Goal: Task Accomplishment & Management: Use online tool/utility

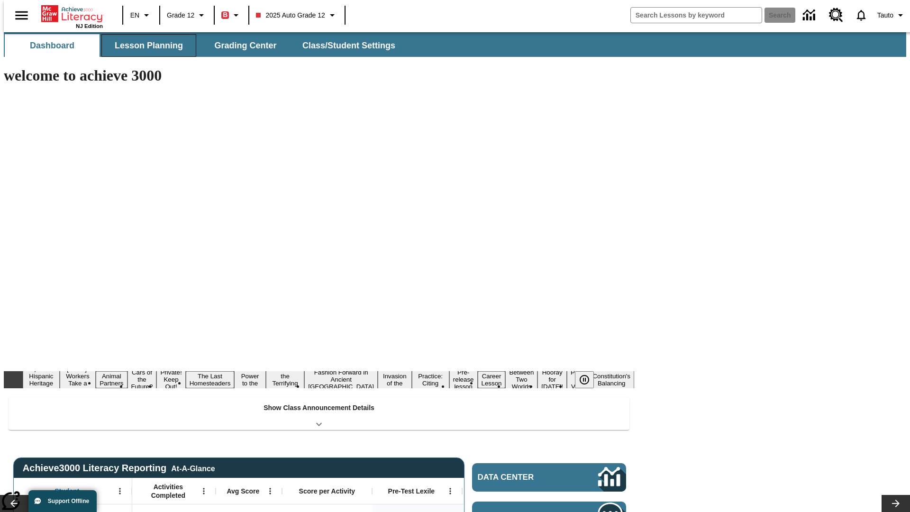
click at [145, 46] on span "Lesson Planning" at bounding box center [149, 45] width 68 height 11
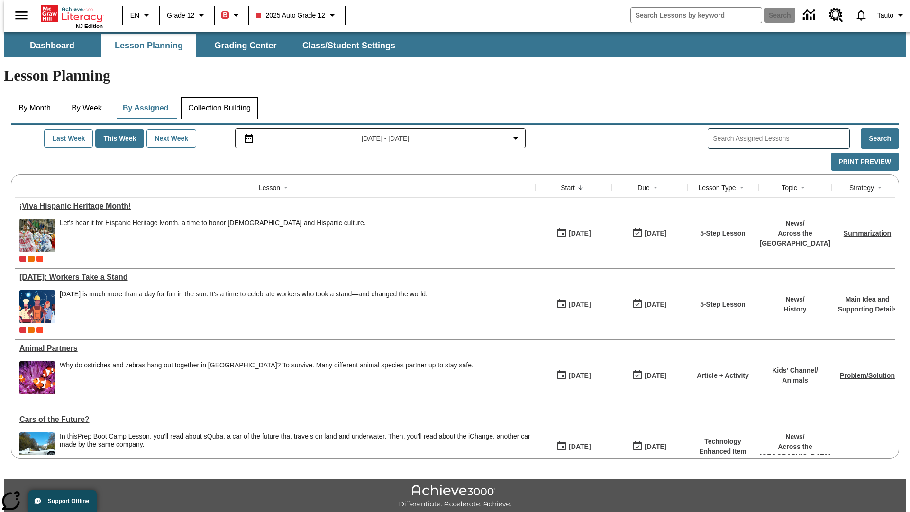
click at [219, 97] on button "Collection Building" at bounding box center [220, 108] width 78 height 23
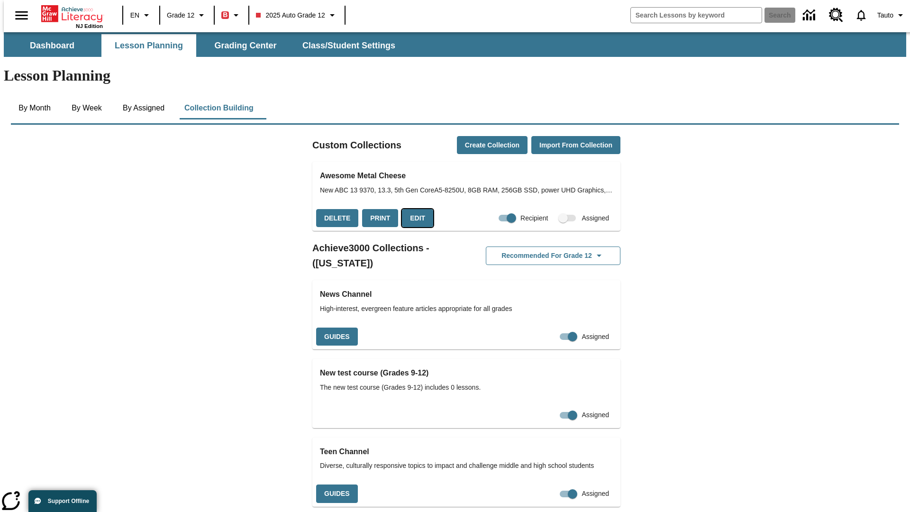
click at [414, 209] on button "Edit" at bounding box center [417, 218] width 31 height 18
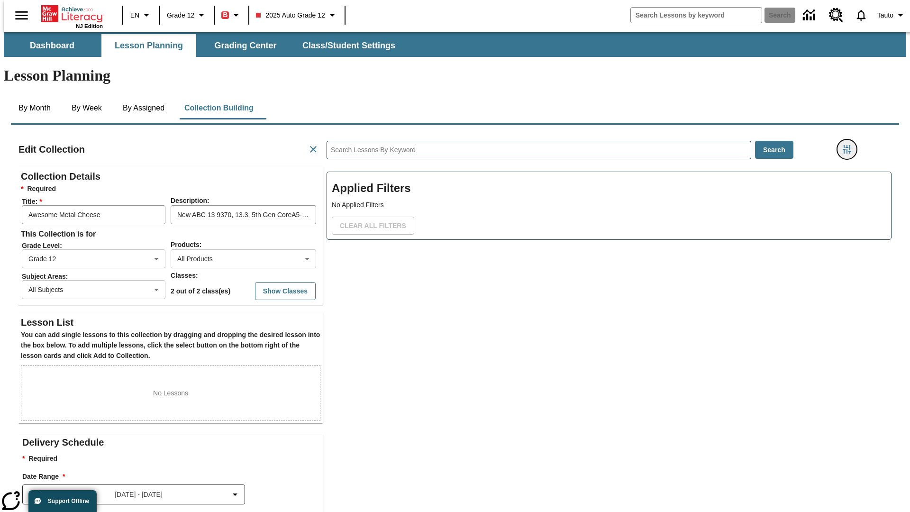
click at [850, 145] on icon "Filters Side menu" at bounding box center [847, 149] width 9 height 9
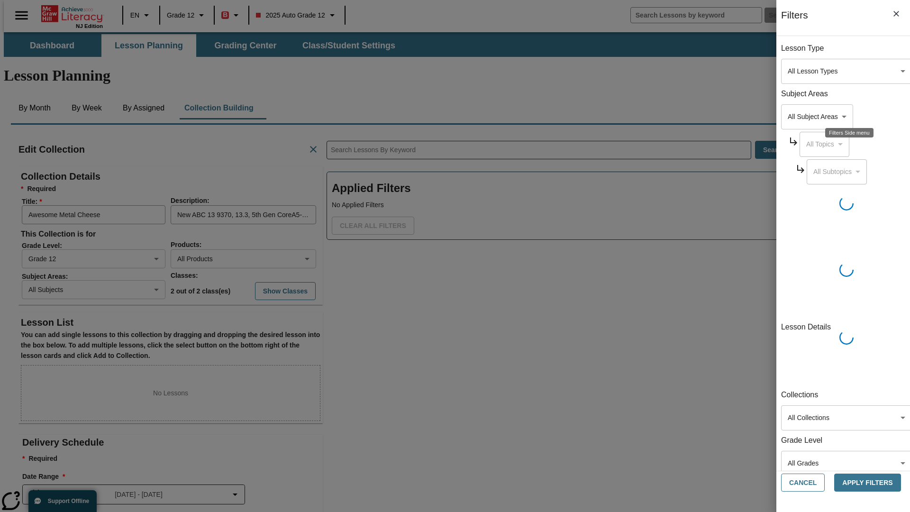
scroll to position [0, 0]
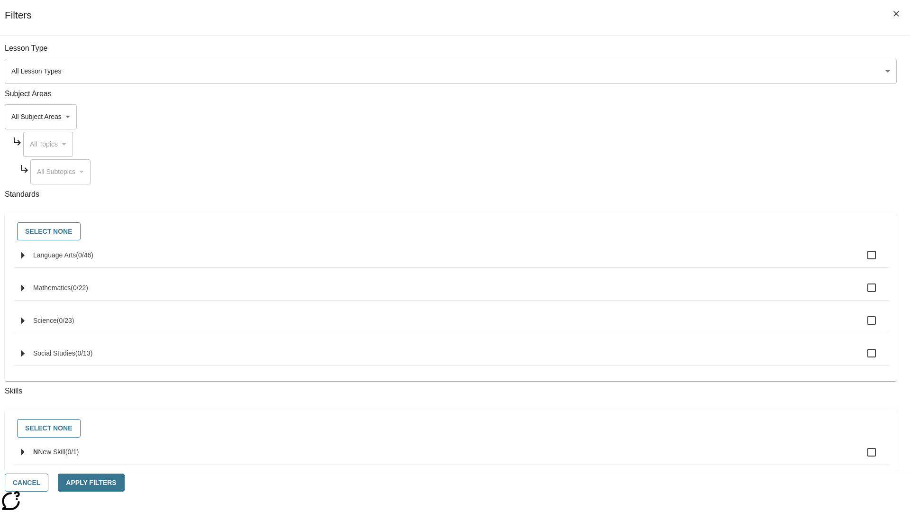
click at [683, 117] on body "Skip to main content NJ Edition EN Grade 12 B 2025 Auto Grade 12 Search 0 Tauto…" at bounding box center [455, 329] width 902 height 594
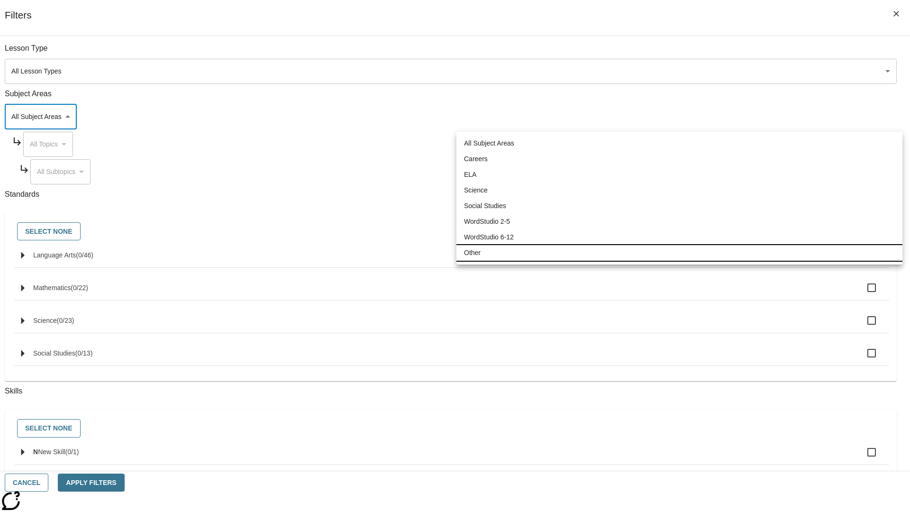
click at [679, 253] on li "Other" at bounding box center [679, 253] width 446 height 16
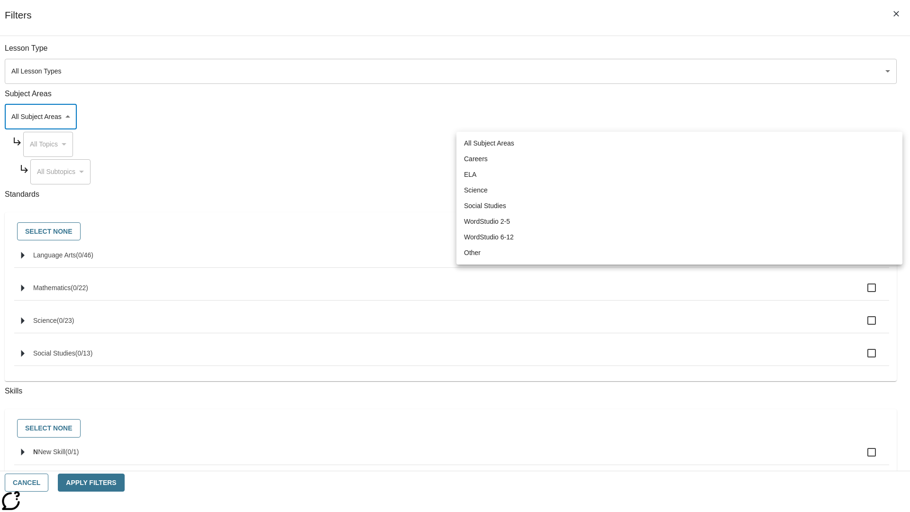
type input "0"
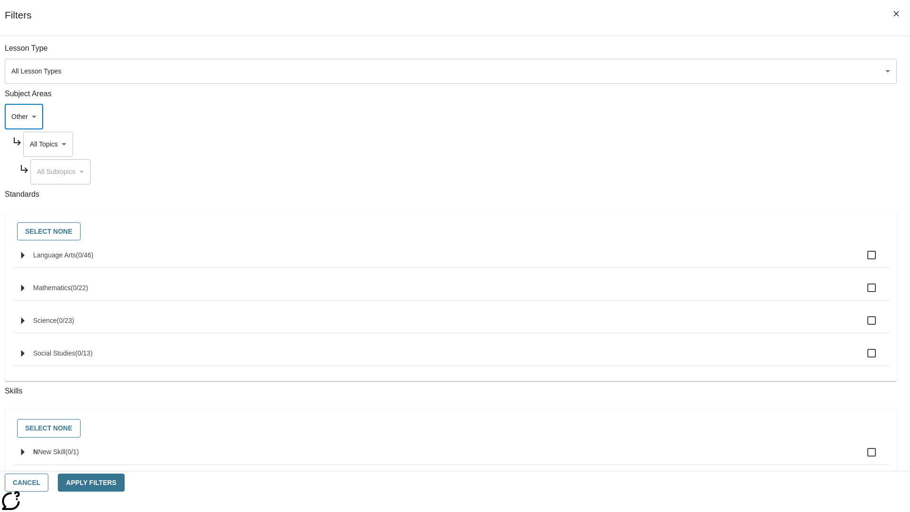
click at [692, 144] on body "Skip to main content NJ Edition EN Grade 12 B 2025 Auto Grade 12 Search 0 Tauto…" at bounding box center [455, 329] width 902 height 594
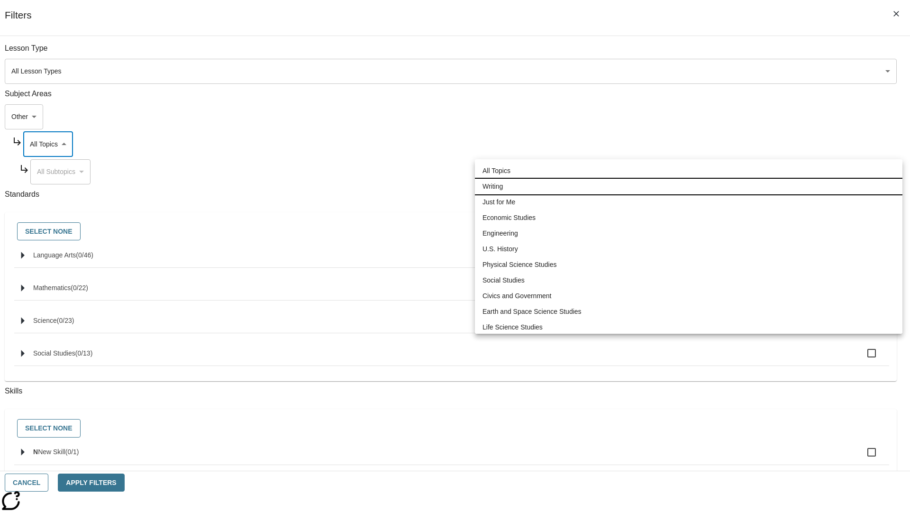
click at [689, 186] on li "Writing" at bounding box center [689, 187] width 428 height 16
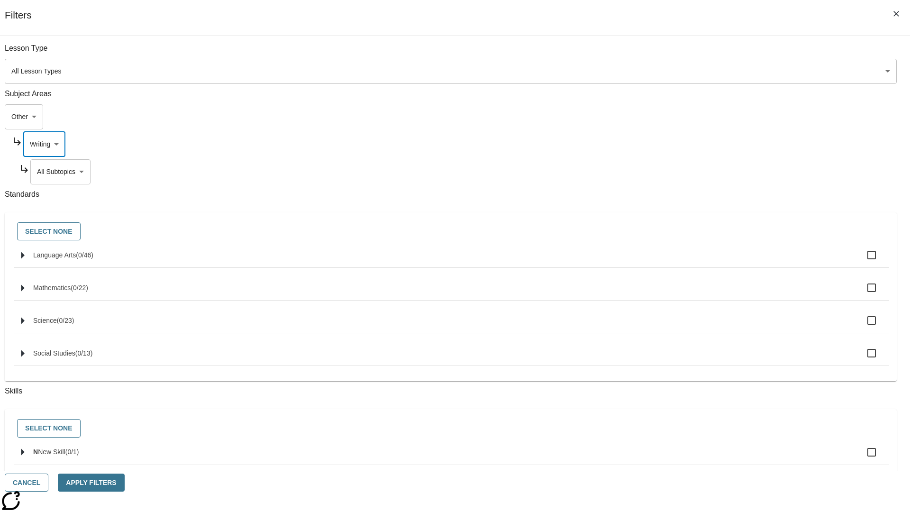
type input "6"
click at [124, 482] on button "Apply Filters" at bounding box center [91, 482] width 66 height 18
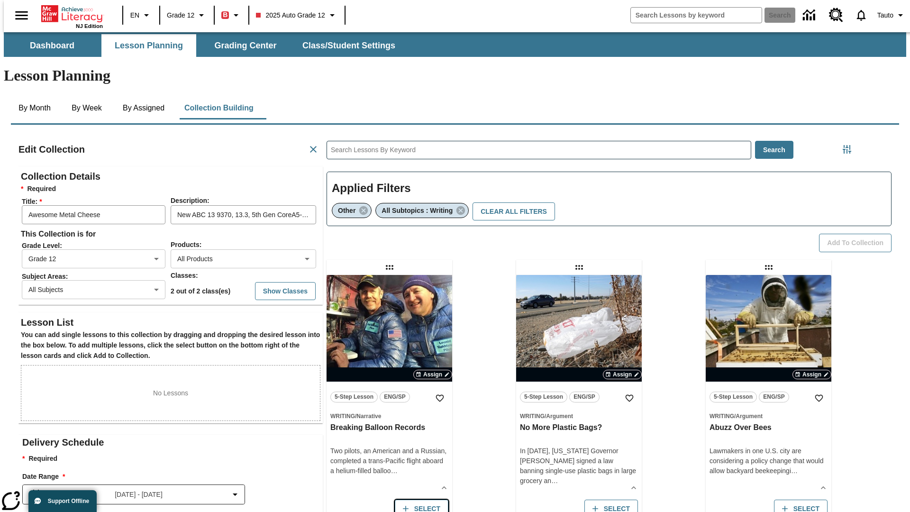
click at [419, 500] on button "Select" at bounding box center [422, 509] width 54 height 18
